Goal: Find contact information: Find contact information

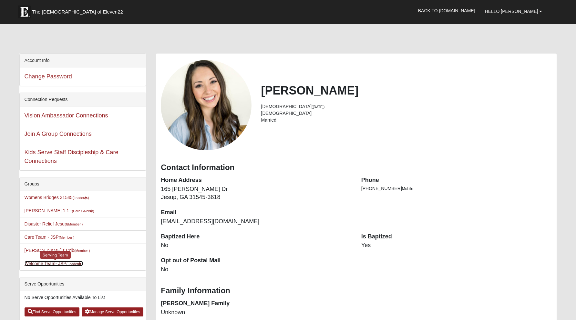
click at [53, 262] on link "Welcome Team- JSP (Leader )" at bounding box center [54, 263] width 58 height 5
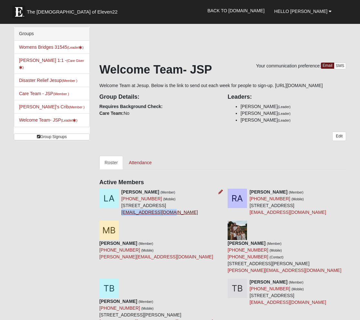
drag, startPoint x: 177, startPoint y: 219, endPoint x: 122, endPoint y: 219, distance: 54.9
click at [122, 216] on div "Lauren Amis (Member) (912) 424-4333 (Mobile) 412 Old Waynesville Rd Jesup, GA 3…" at bounding box center [159, 202] width 77 height 27
copy link "laurenamis@gmail.com"
